Goal: Task Accomplishment & Management: Check status

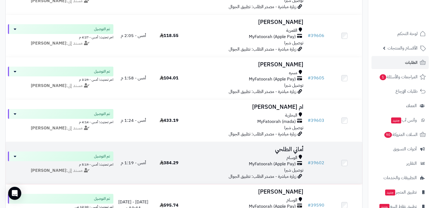
scroll to position [354, 0]
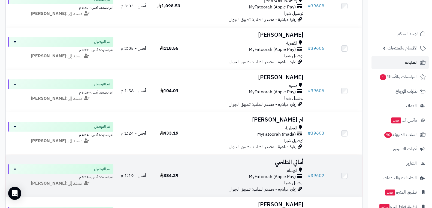
click at [271, 179] on span "MyFatoorah (Apple Pay)" at bounding box center [272, 177] width 47 height 6
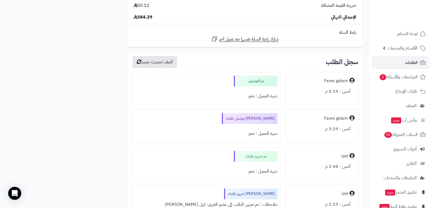
scroll to position [654, 0]
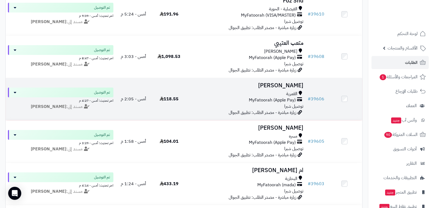
scroll to position [300, 0]
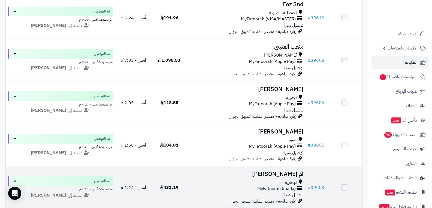
click at [282, 187] on span "MyFatoorah (mada)" at bounding box center [276, 189] width 38 height 6
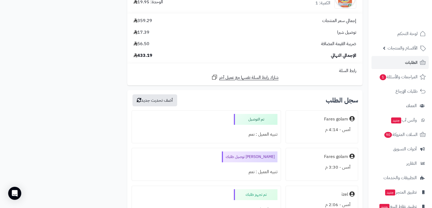
scroll to position [871, 0]
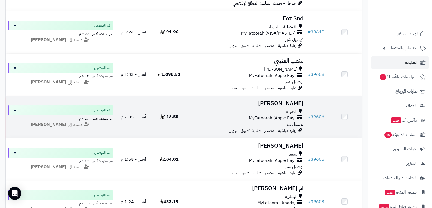
scroll to position [272, 0]
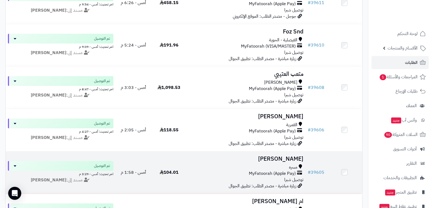
click at [271, 174] on span "MyFatoorah (Apple Pay)" at bounding box center [272, 174] width 47 height 6
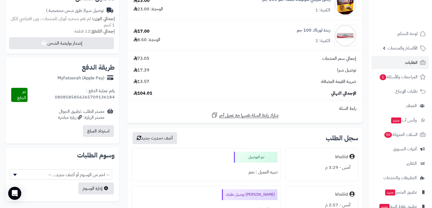
scroll to position [218, 0]
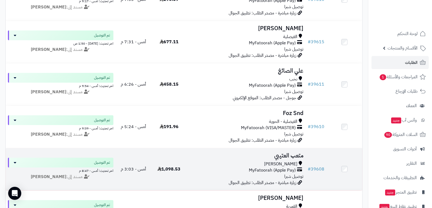
scroll to position [245, 0]
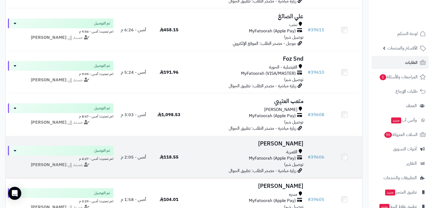
click at [194, 157] on div "MyFatoorah (Apple Pay)" at bounding box center [246, 159] width 114 height 6
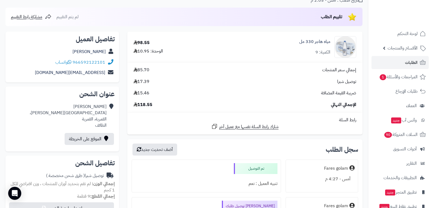
scroll to position [82, 0]
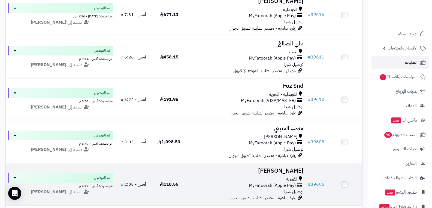
scroll to position [191, 0]
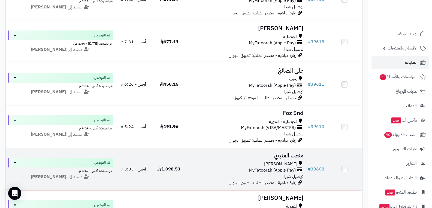
click at [262, 175] on div "السيل الصغير MyFatoorah (Apple Pay) توصيل شبرا" at bounding box center [246, 170] width 114 height 19
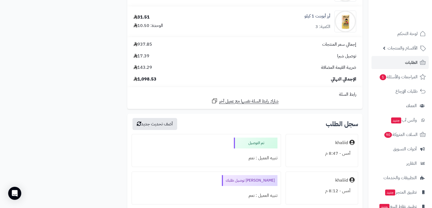
scroll to position [1416, 0]
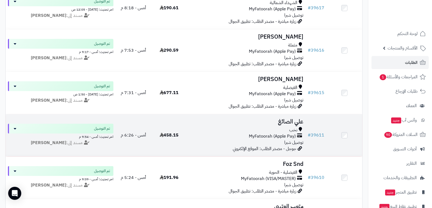
scroll to position [136, 0]
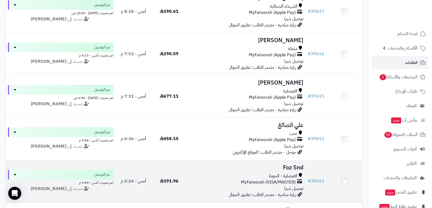
click at [281, 183] on span "MyFatoorah (VISA/MASTER)" at bounding box center [268, 182] width 55 height 6
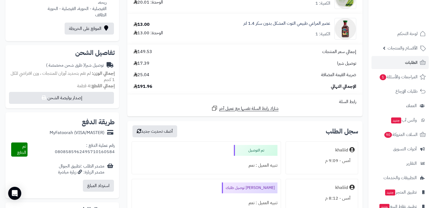
scroll to position [136, 0]
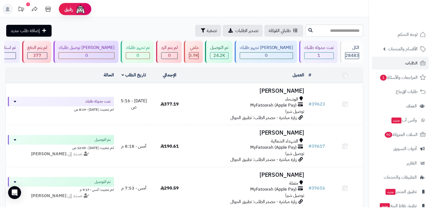
scroll to position [136, 0]
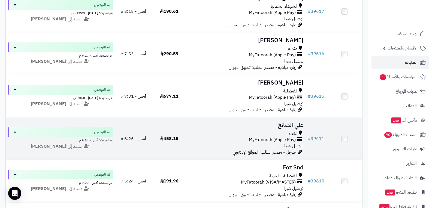
click at [270, 142] on span "MyFatoorah (Apple Pay)" at bounding box center [272, 140] width 47 height 6
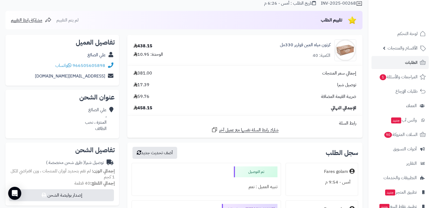
scroll to position [136, 0]
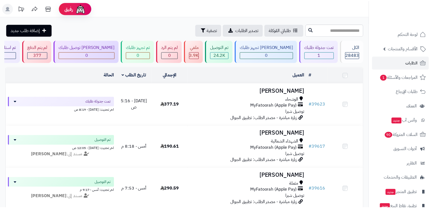
scroll to position [136, 0]
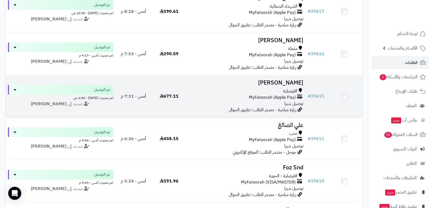
click at [272, 95] on span "MyFatoorah (Apple Pay)" at bounding box center [272, 98] width 47 height 6
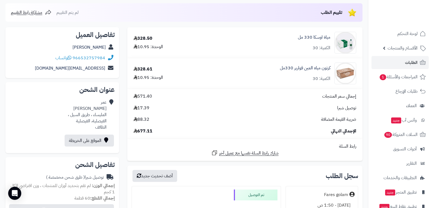
scroll to position [136, 0]
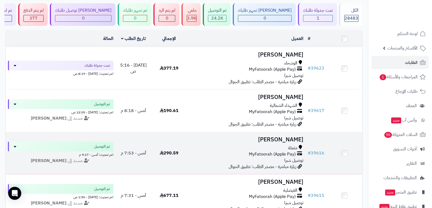
scroll to position [27, 0]
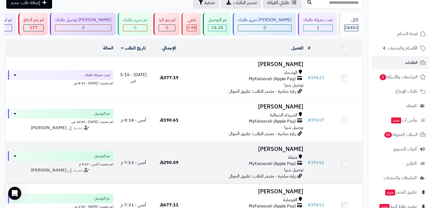
click at [294, 160] on div "مثملة MyFatoorah (Apple Pay) توصيل شبرا" at bounding box center [246, 164] width 114 height 19
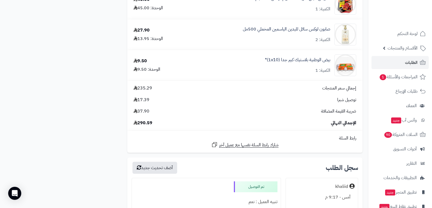
scroll to position [436, 0]
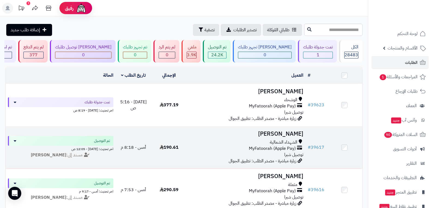
click at [220, 146] on div "MyFatoorah (Apple Pay)" at bounding box center [246, 149] width 114 height 6
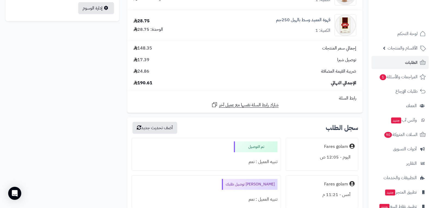
scroll to position [354, 0]
